Goal: Information Seeking & Learning: Learn about a topic

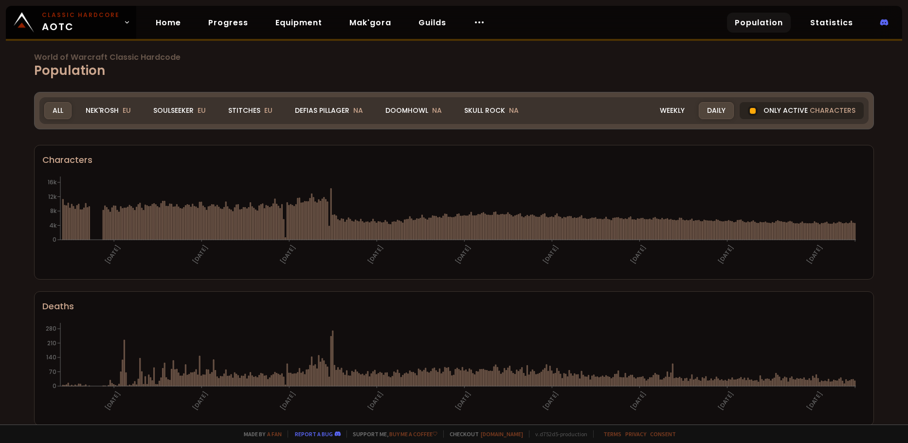
click at [776, 113] on div "Only active characters" at bounding box center [801, 110] width 124 height 17
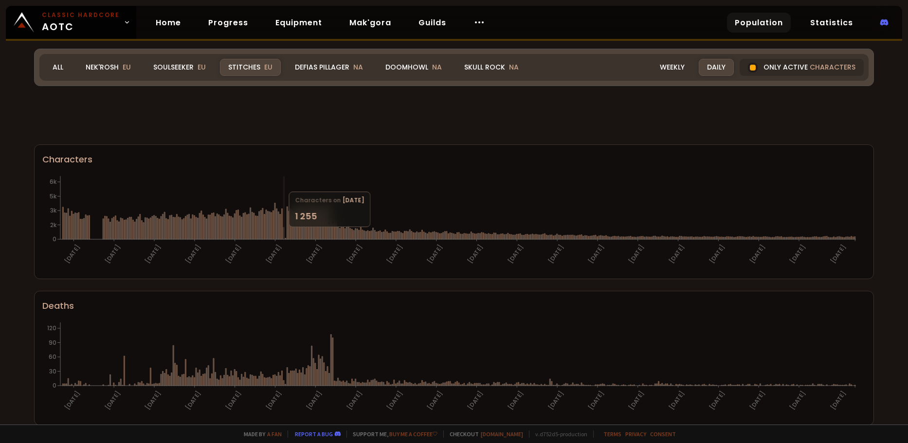
scroll to position [49, 0]
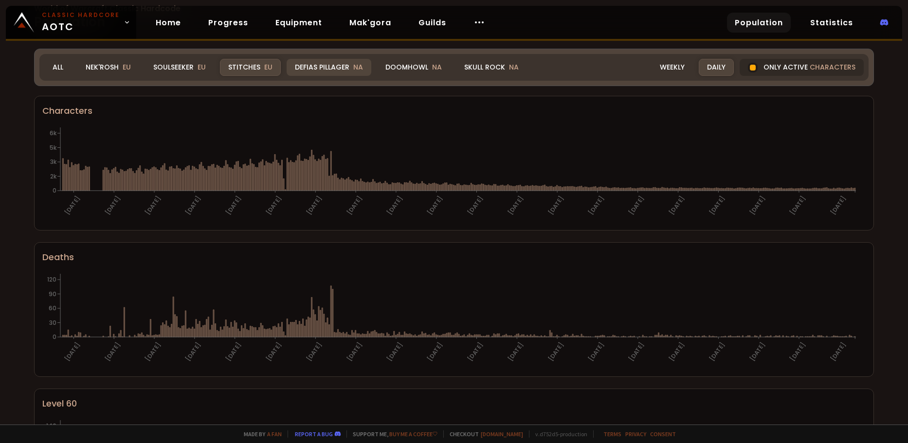
click at [337, 68] on div "Defias Pillager NA" at bounding box center [328, 67] width 85 height 17
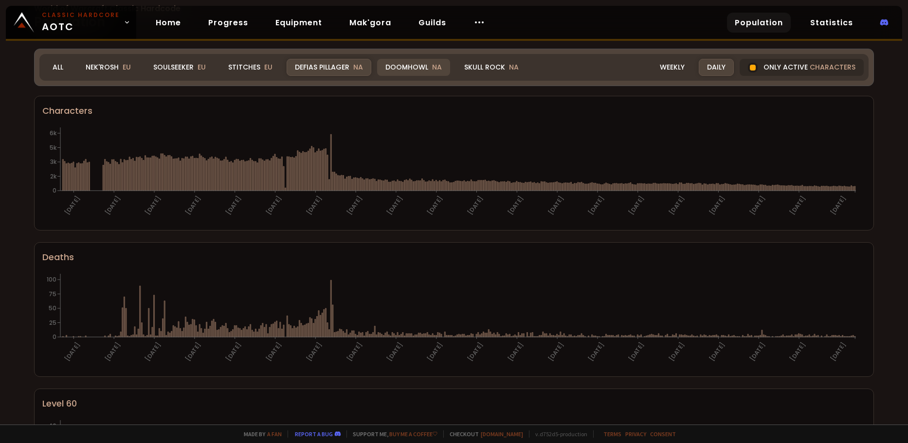
click at [401, 67] on div "Doomhowl NA" at bounding box center [413, 67] width 73 height 17
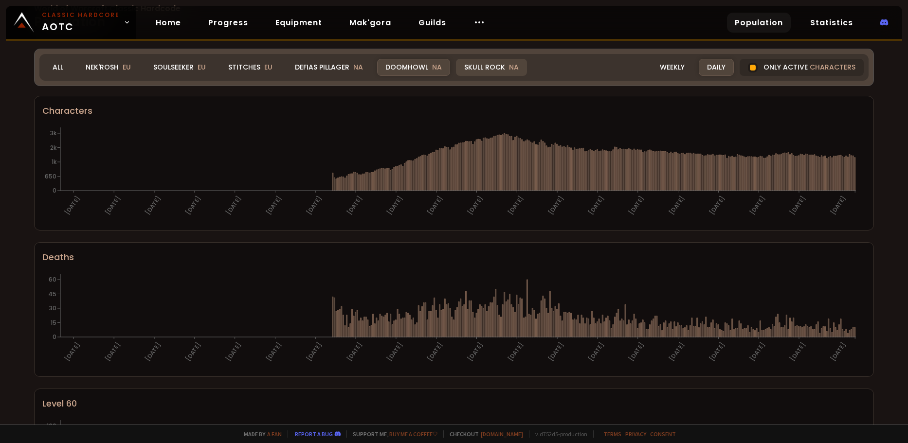
click at [496, 61] on div "Skull Rock NA" at bounding box center [491, 67] width 71 height 17
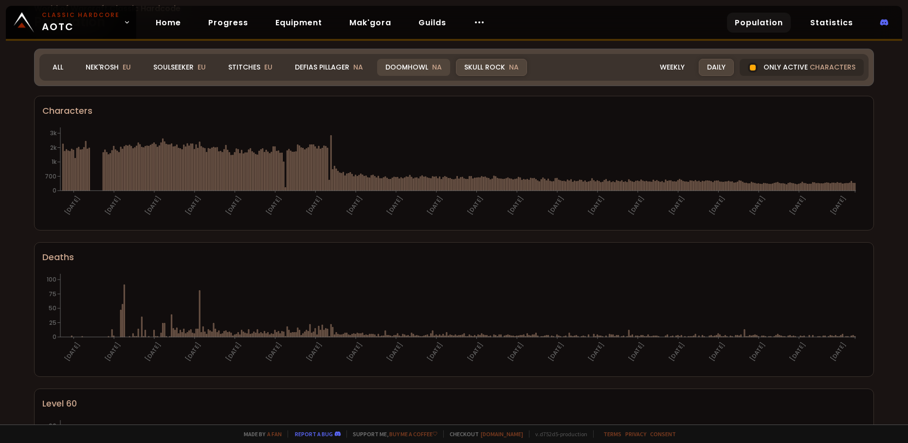
click at [411, 62] on div "Doomhowl NA" at bounding box center [413, 67] width 73 height 17
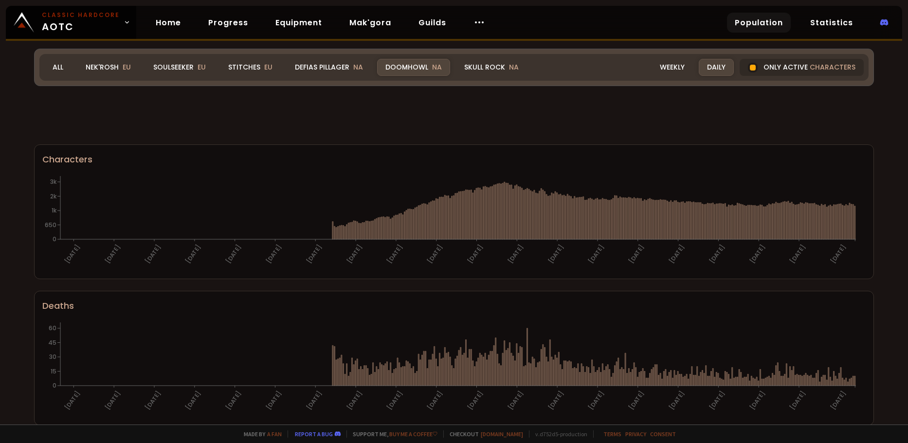
scroll to position [49, 0]
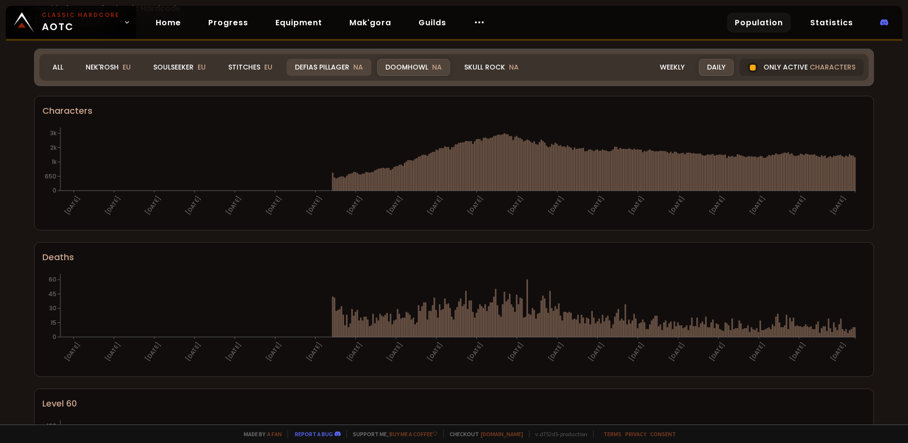
click at [312, 70] on div "Defias Pillager NA" at bounding box center [328, 67] width 85 height 17
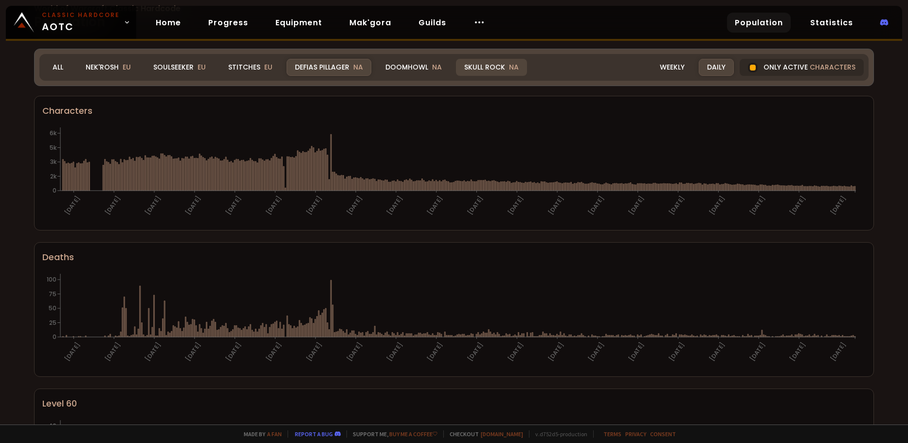
click at [482, 68] on div "Skull Rock NA" at bounding box center [491, 67] width 71 height 17
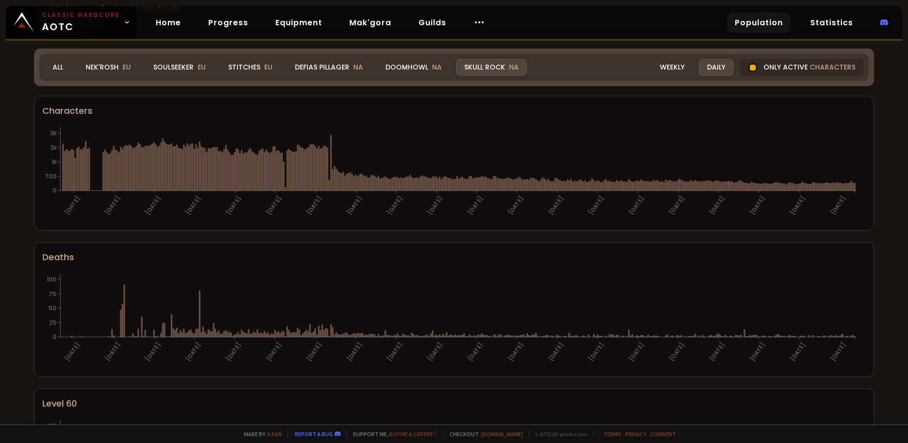
drag, startPoint x: 416, startPoint y: 69, endPoint x: 906, endPoint y: 108, distance: 491.4
click at [416, 70] on div "Doomhowl NA" at bounding box center [413, 67] width 73 height 17
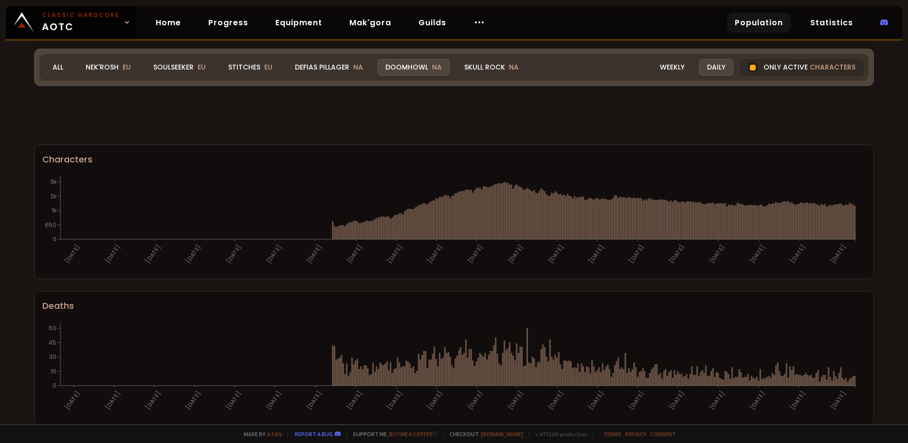
scroll to position [49, 0]
